Goal: Book appointment/travel/reservation

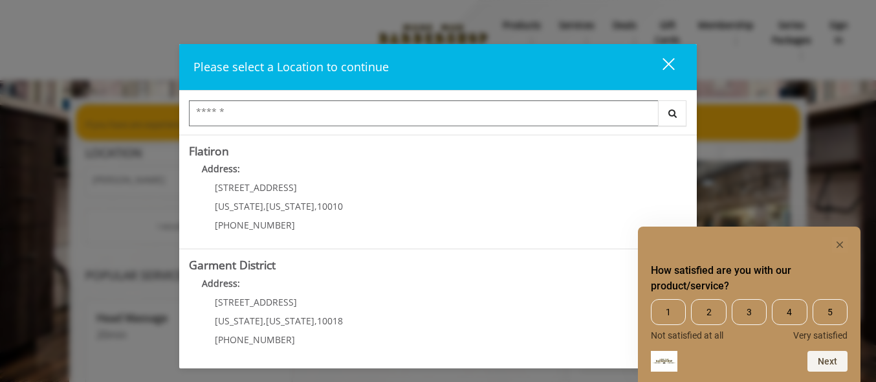
scroll to position [342, 0]
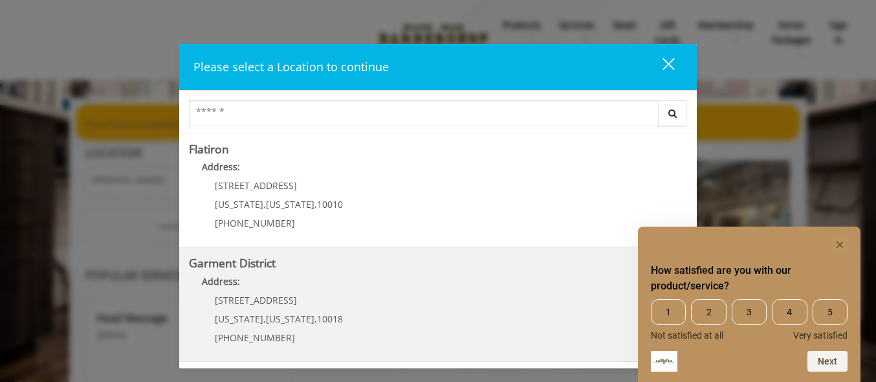
click at [375, 284] on District "Address:" at bounding box center [438, 284] width 498 height 21
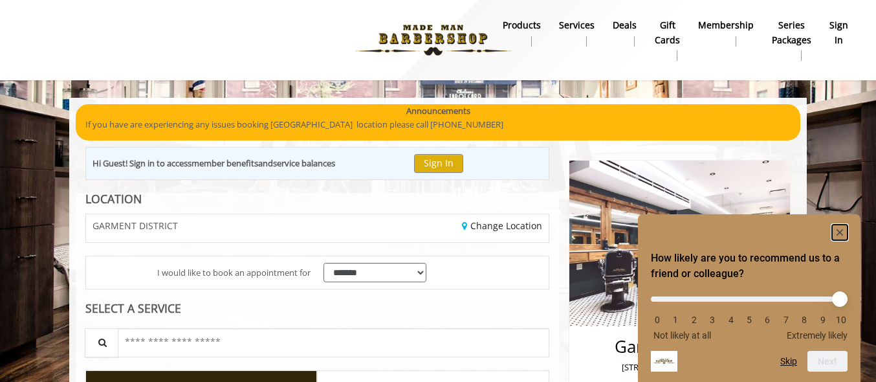
click at [841, 230] on icon "Hide survey" at bounding box center [840, 232] width 6 height 6
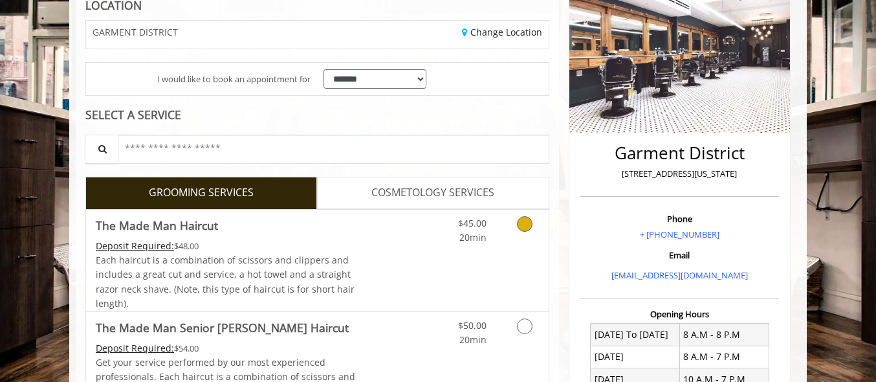
scroll to position [196, 0]
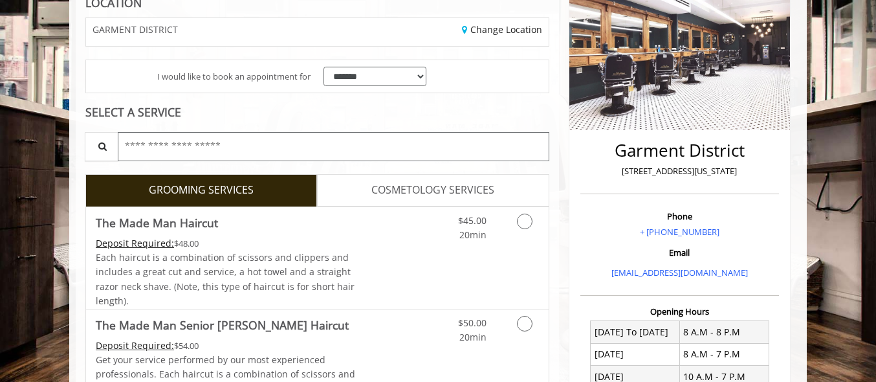
click at [274, 149] on input "text" at bounding box center [334, 146] width 432 height 29
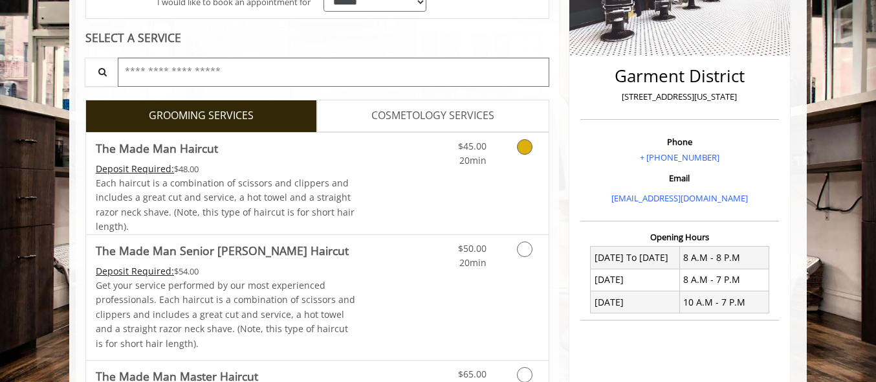
scroll to position [275, 0]
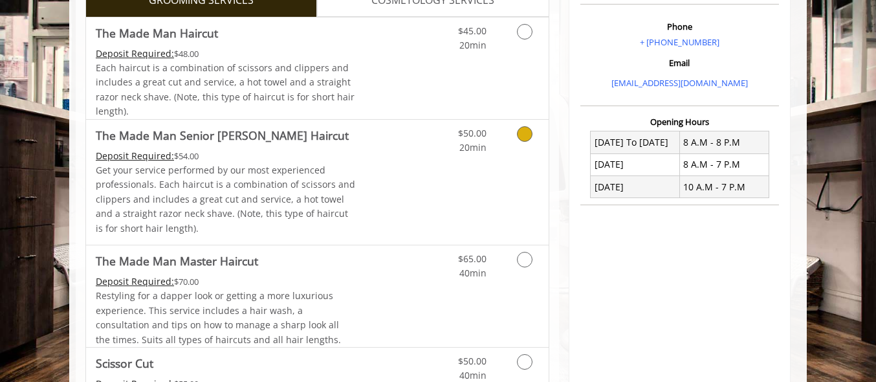
click at [271, 167] on p "Get your service performed by our most experienced professionals. Each haircut …" at bounding box center [226, 199] width 260 height 72
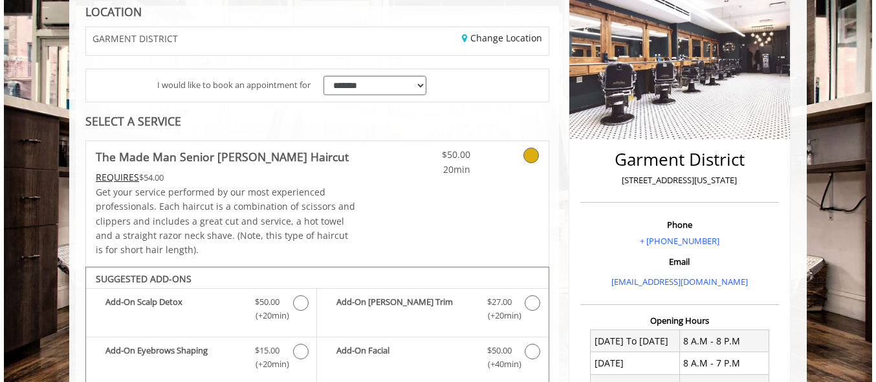
scroll to position [146, 0]
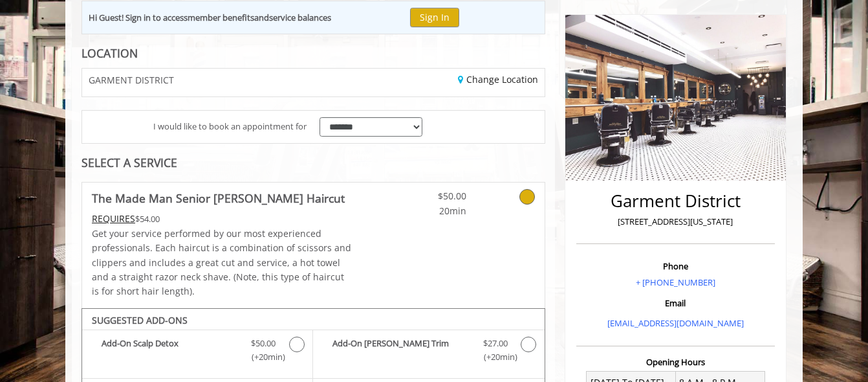
click at [307, 203] on span "The Made Man Senior [PERSON_NAME] Haircut" at bounding box center [222, 198] width 260 height 18
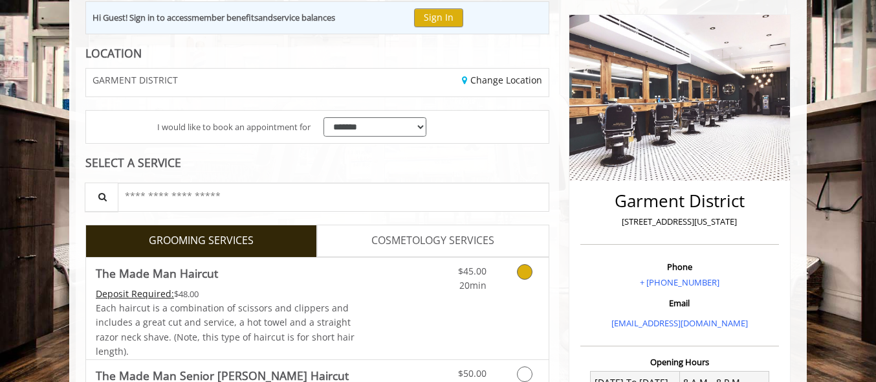
click at [406, 353] on link "Discounted Price" at bounding box center [394, 309] width 77 height 102
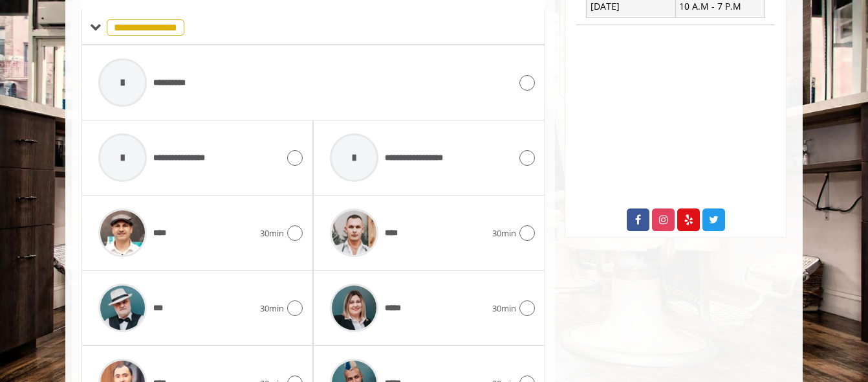
scroll to position [668, 0]
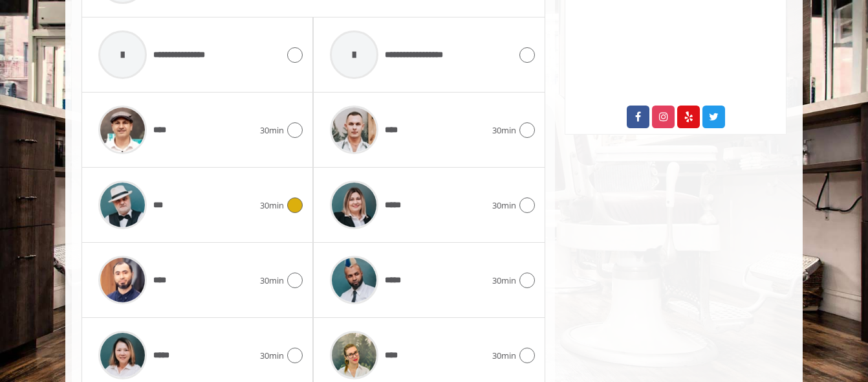
click at [294, 204] on icon at bounding box center [295, 205] width 16 height 16
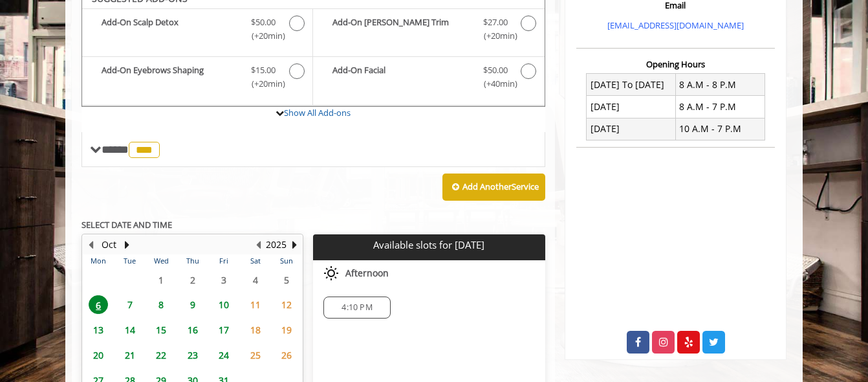
scroll to position [430, 0]
